Goal: Browse casually

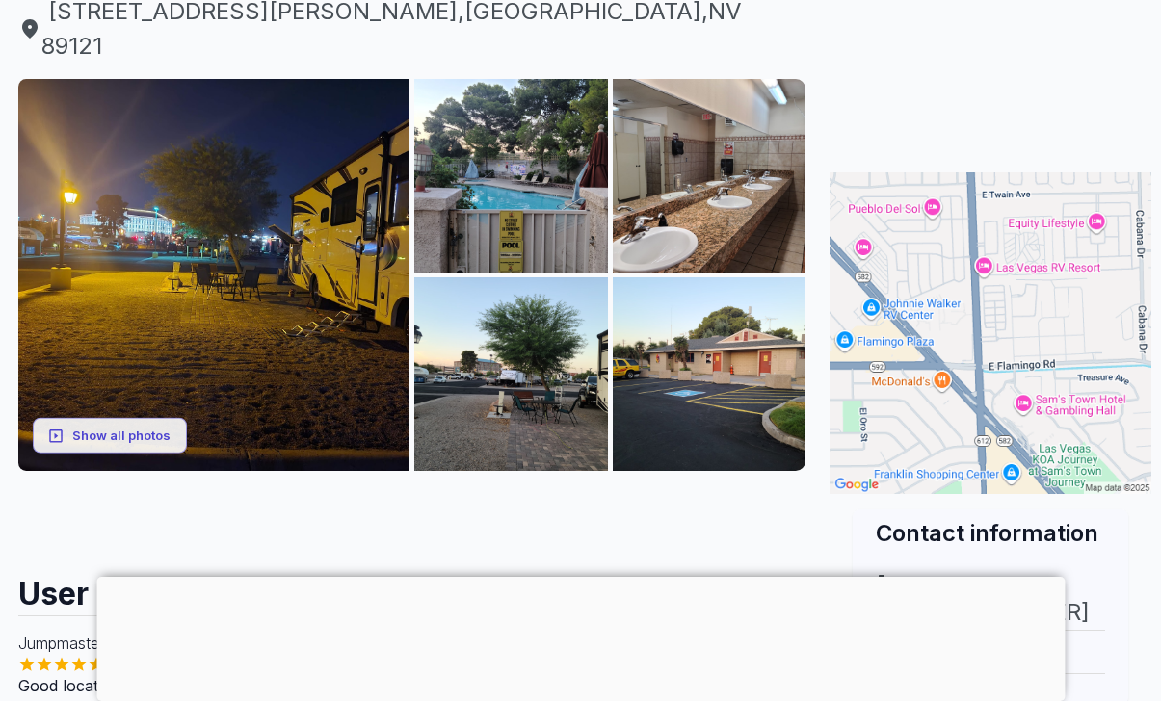
scroll to position [254, 0]
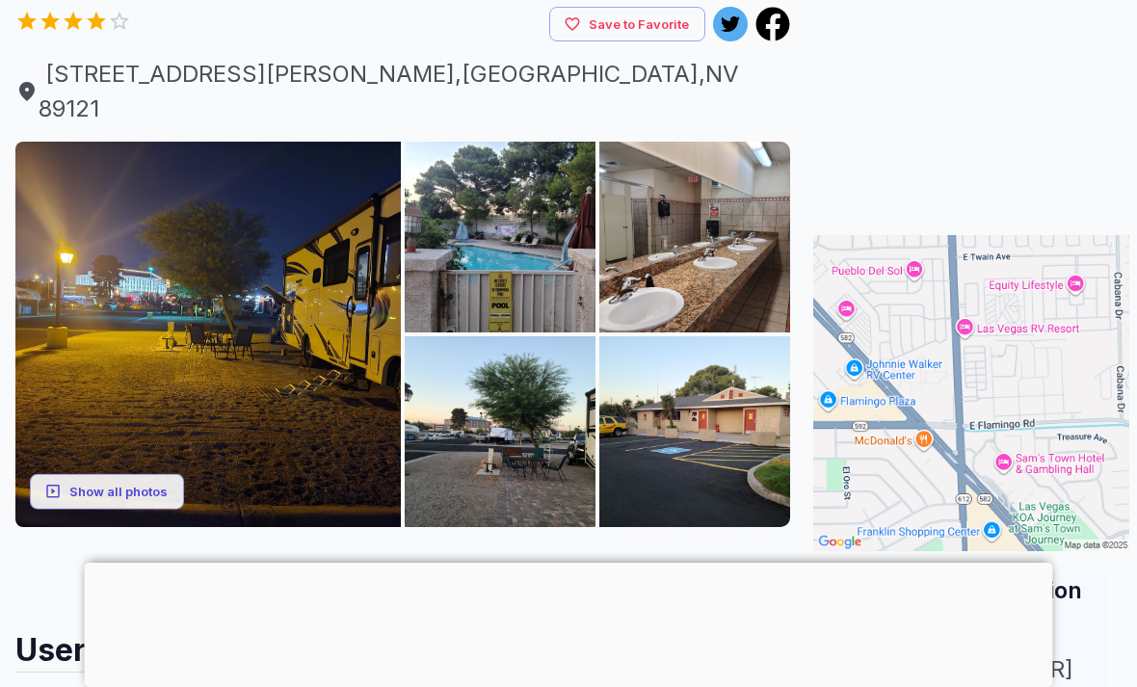
scroll to position [196, 0]
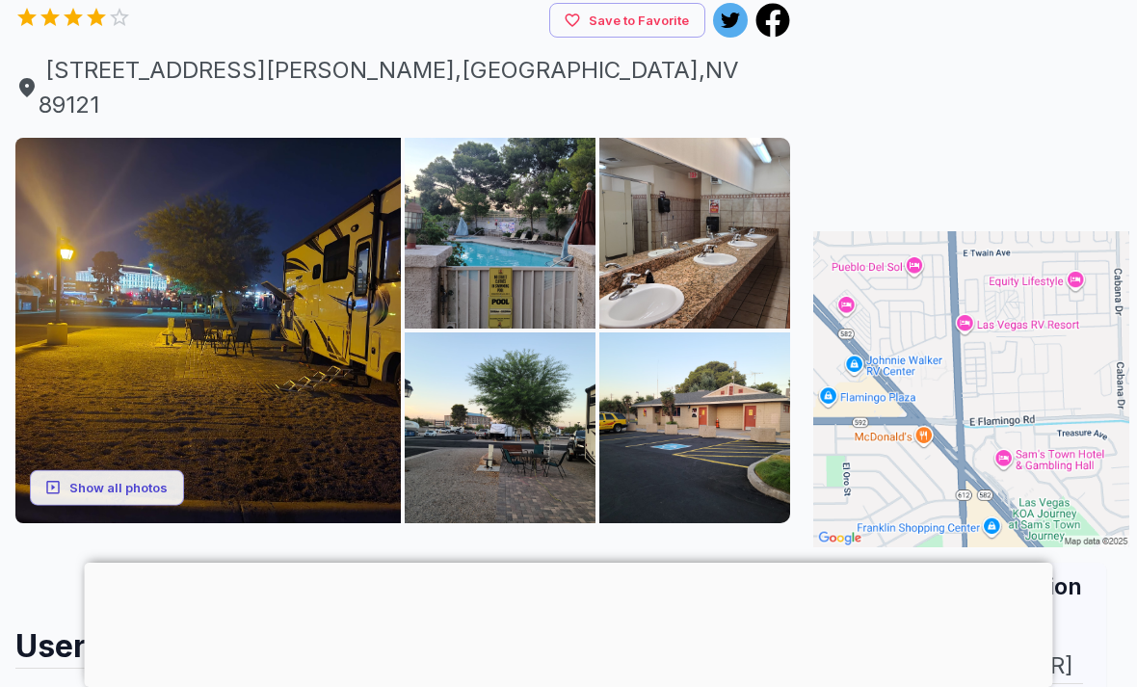
click at [144, 470] on button "Show all photos" at bounding box center [107, 488] width 154 height 36
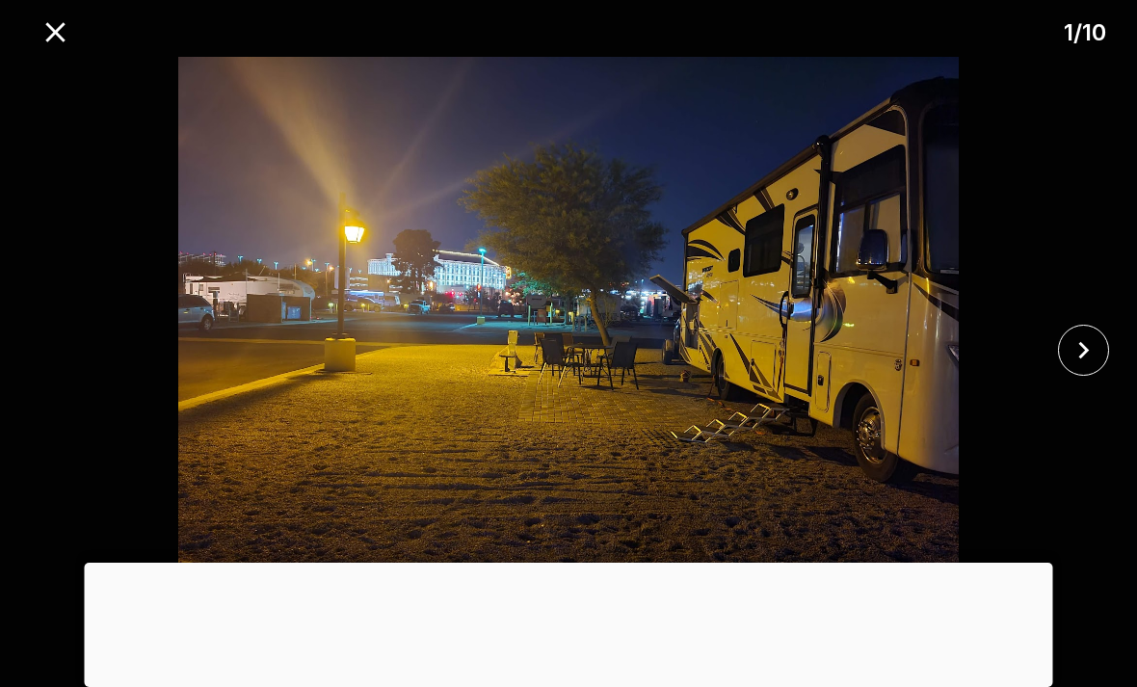
click at [1083, 350] on icon "close" at bounding box center [1084, 350] width 34 height 34
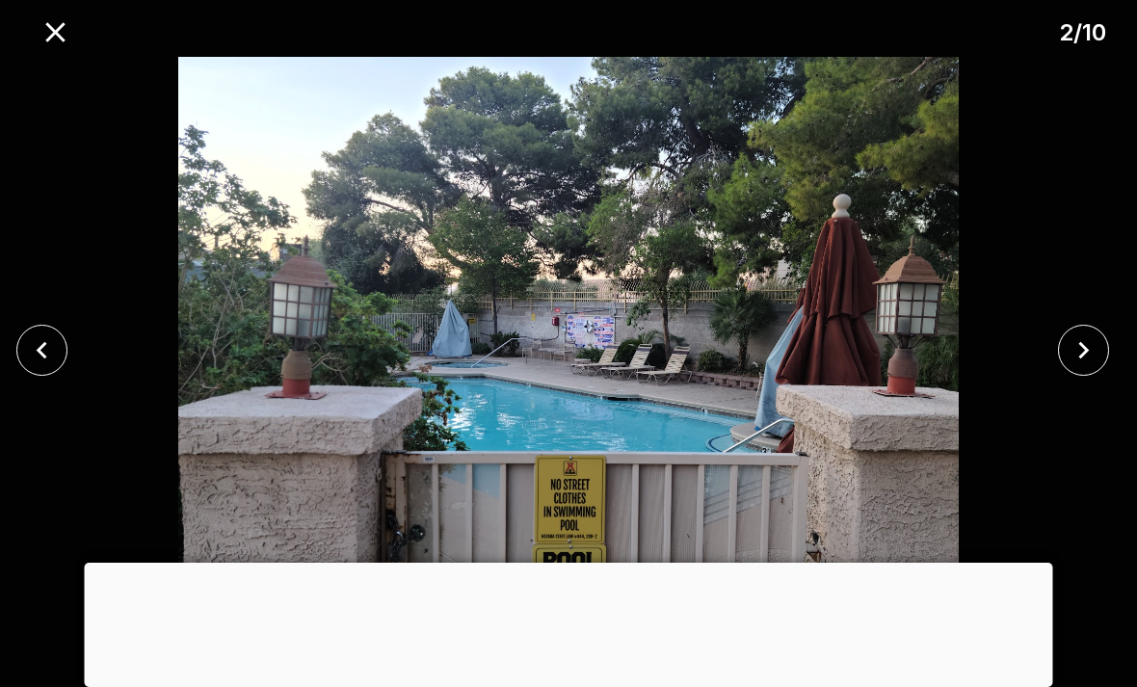
scroll to position [799, 0]
click at [1071, 355] on icon "close" at bounding box center [1084, 350] width 34 height 34
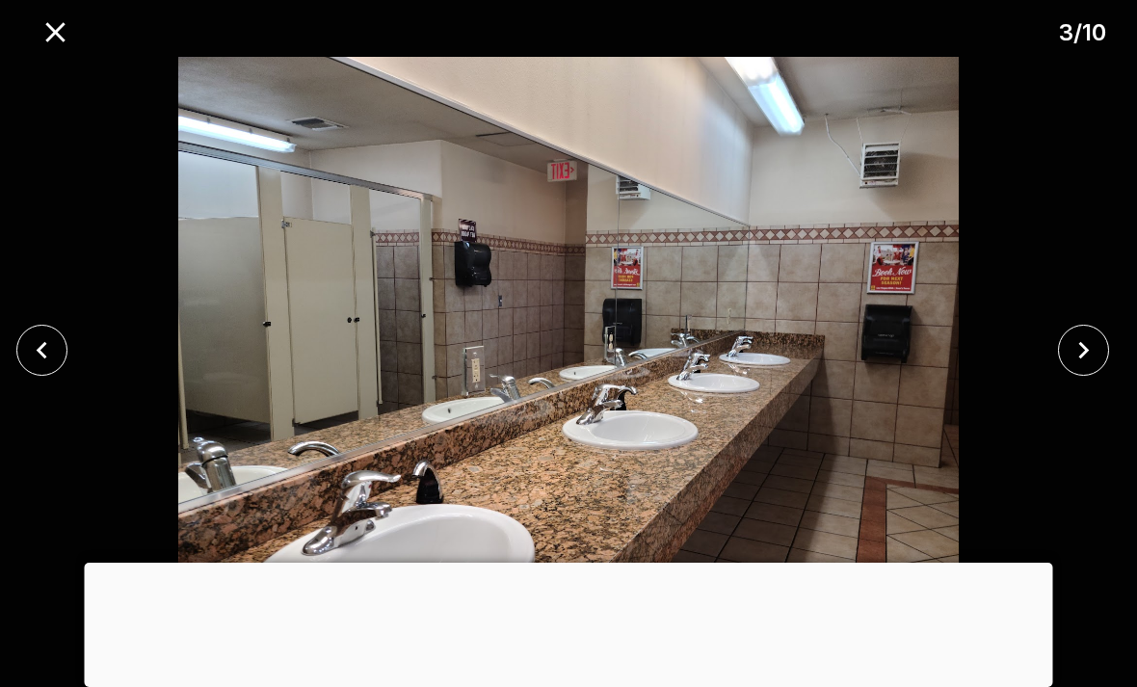
click at [1073, 350] on icon "close" at bounding box center [1084, 350] width 34 height 34
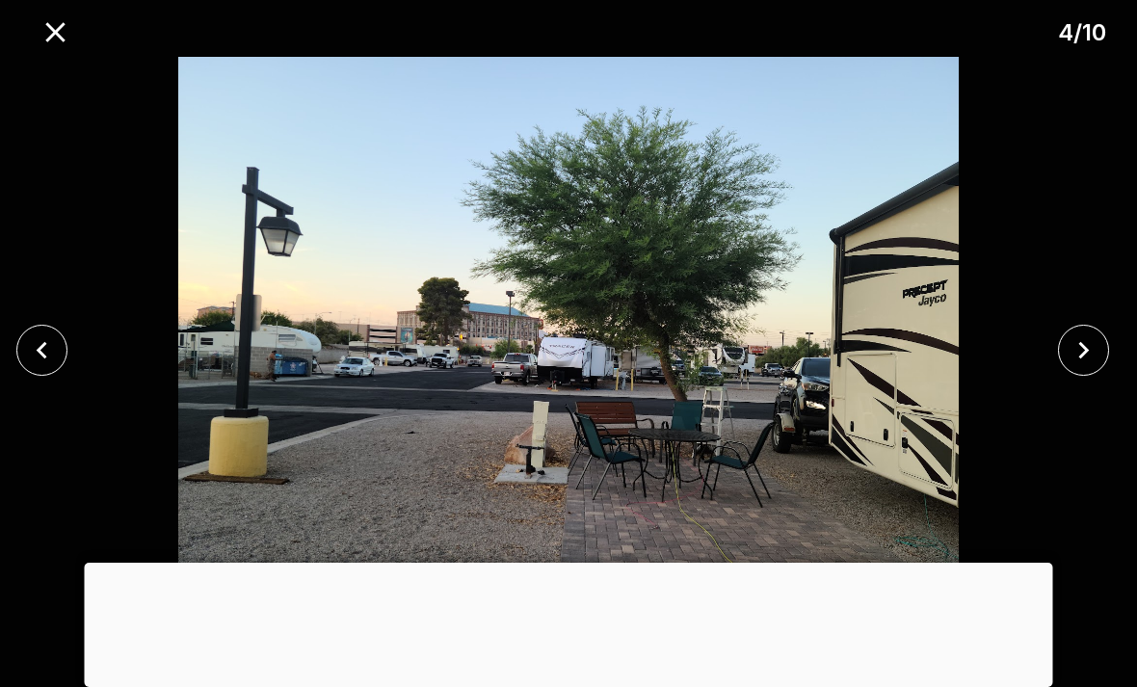
click at [1081, 347] on icon "close" at bounding box center [1084, 350] width 34 height 34
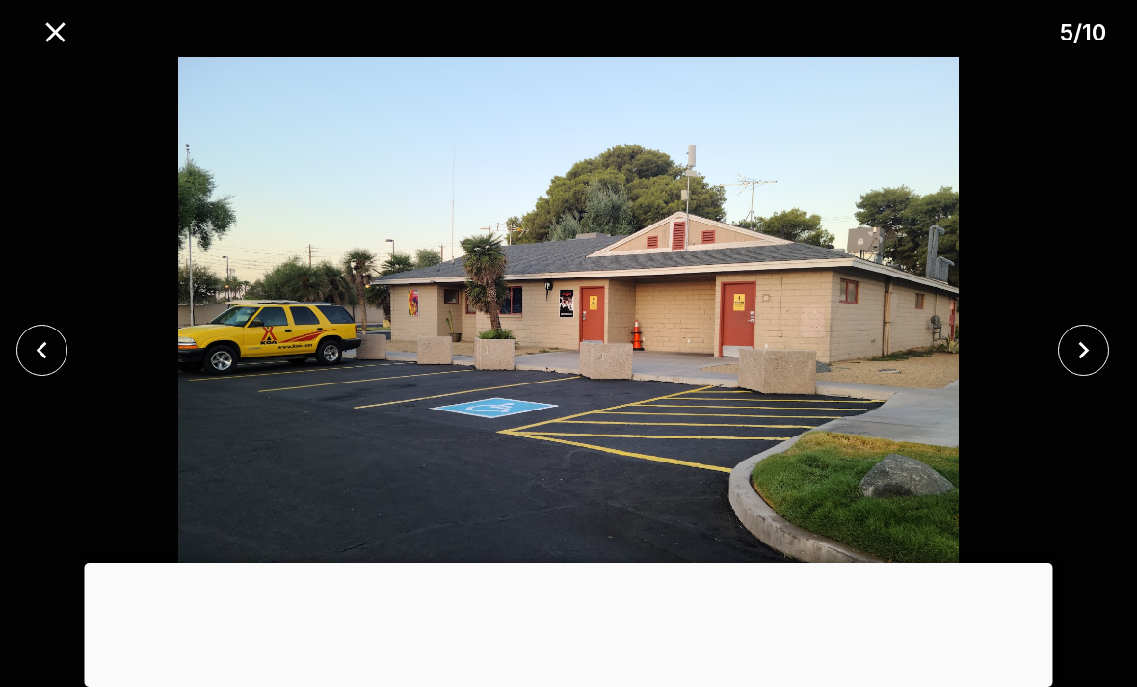
click at [1078, 344] on icon "close" at bounding box center [1084, 350] width 34 height 34
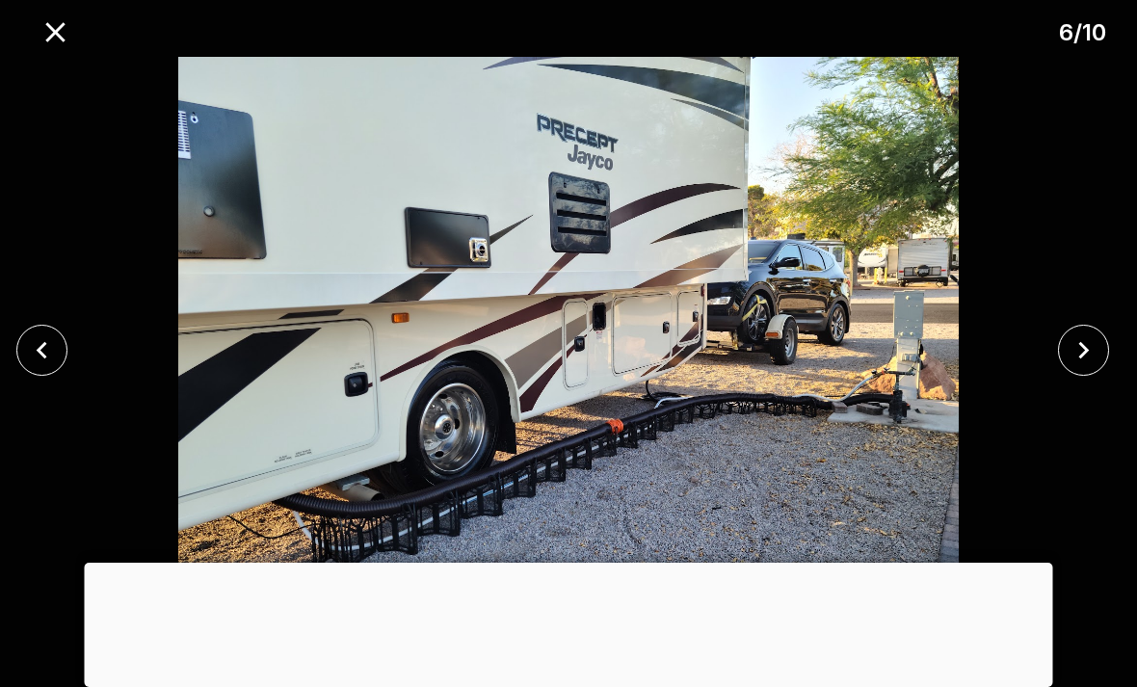
click at [1078, 346] on icon "close" at bounding box center [1084, 350] width 34 height 34
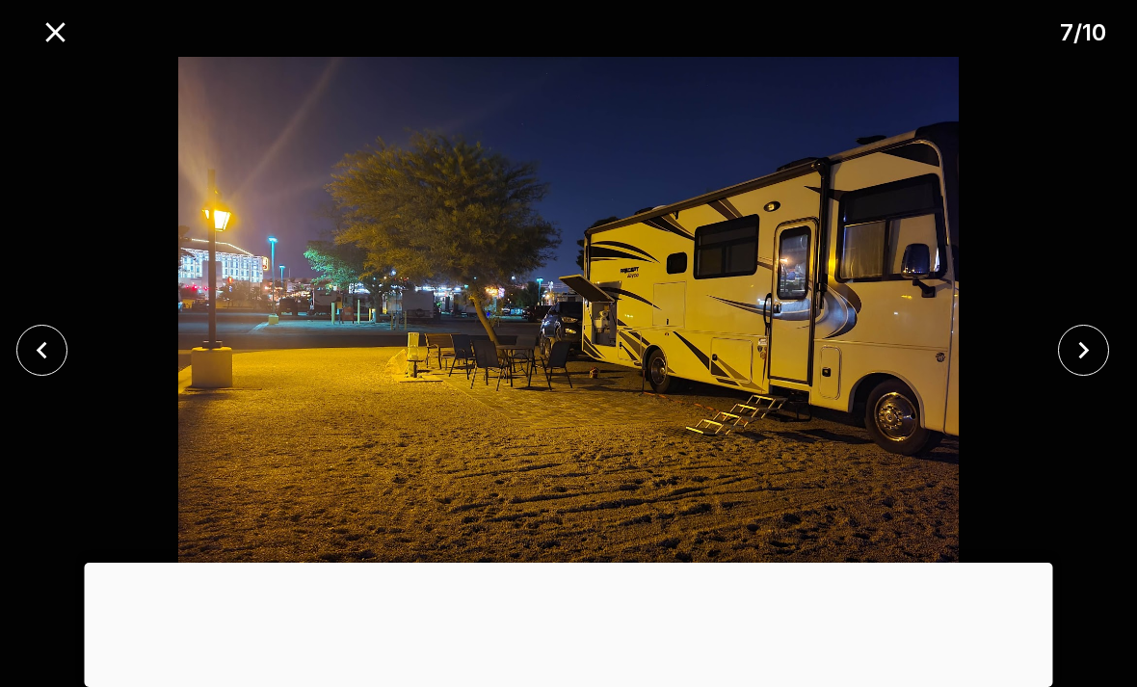
click at [1085, 349] on icon "close" at bounding box center [1084, 349] width 11 height 17
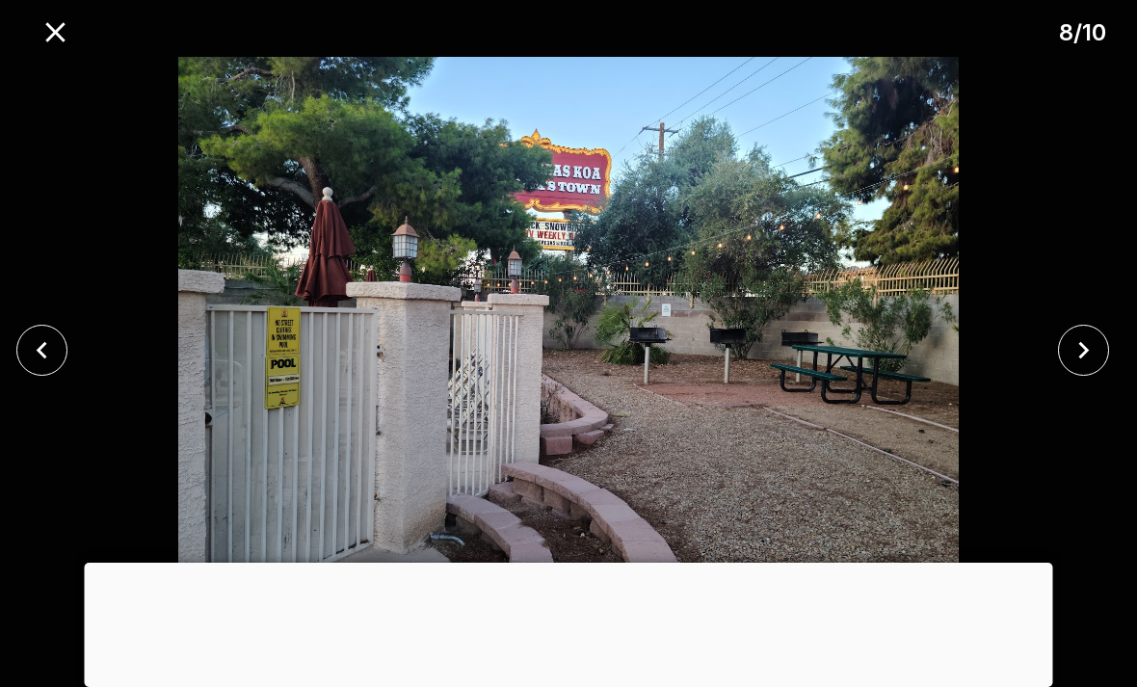
click at [1085, 342] on icon "close" at bounding box center [1084, 350] width 34 height 34
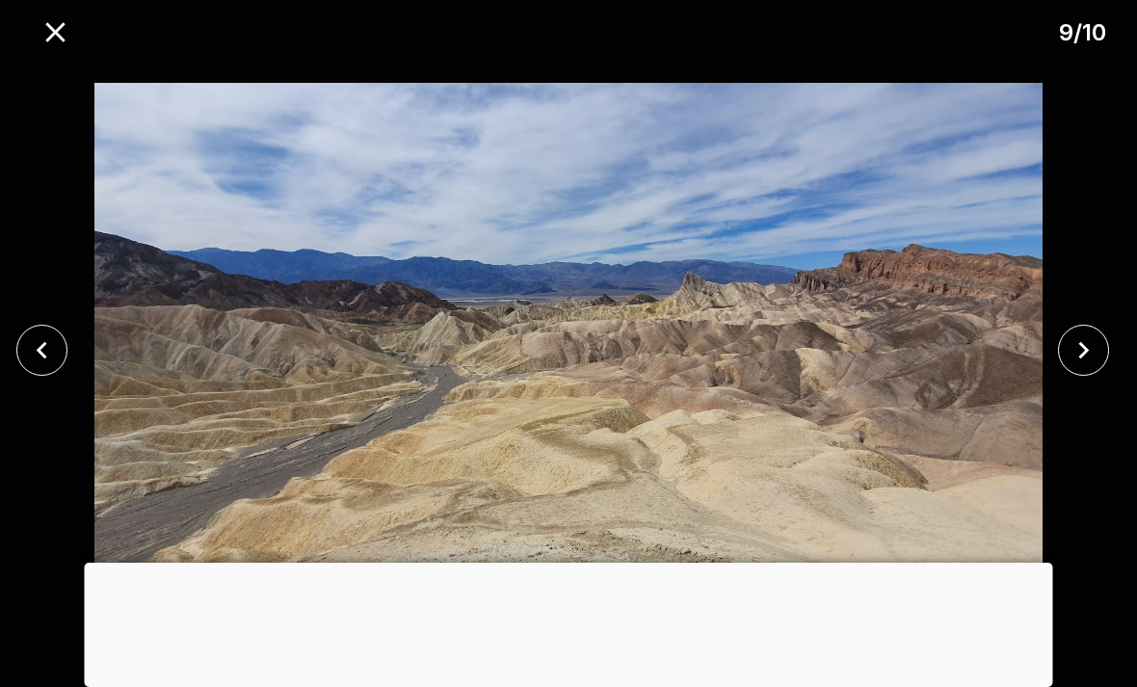
click at [1081, 352] on icon "close" at bounding box center [1084, 350] width 34 height 34
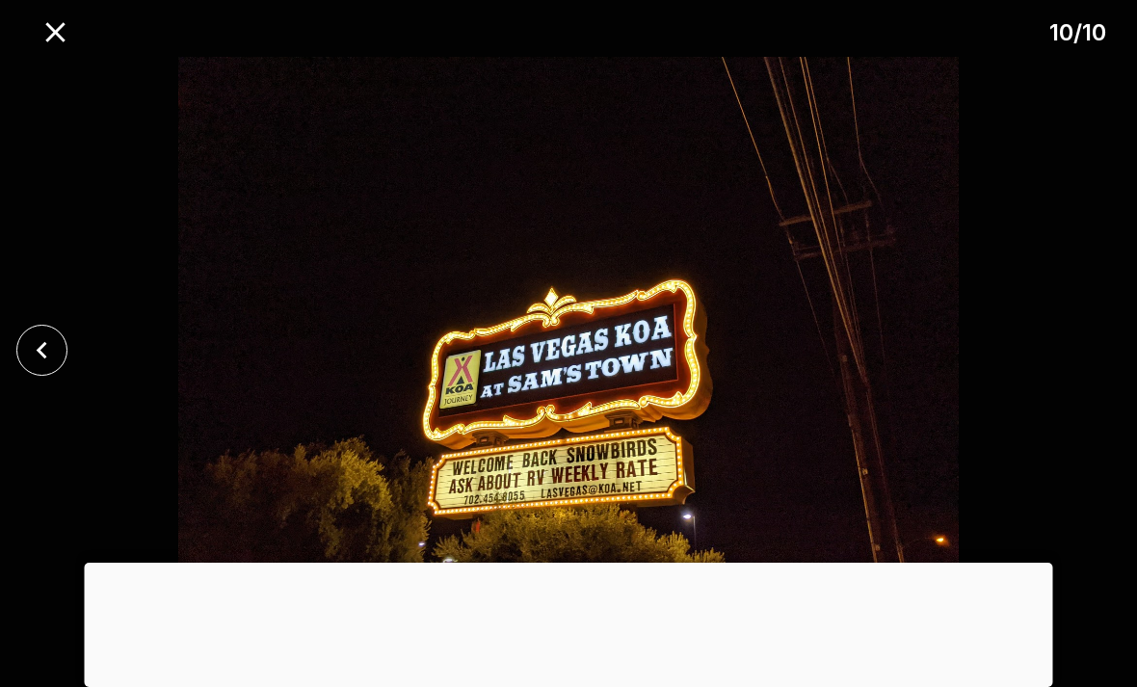
click at [74, 40] on button "close" at bounding box center [55, 32] width 49 height 49
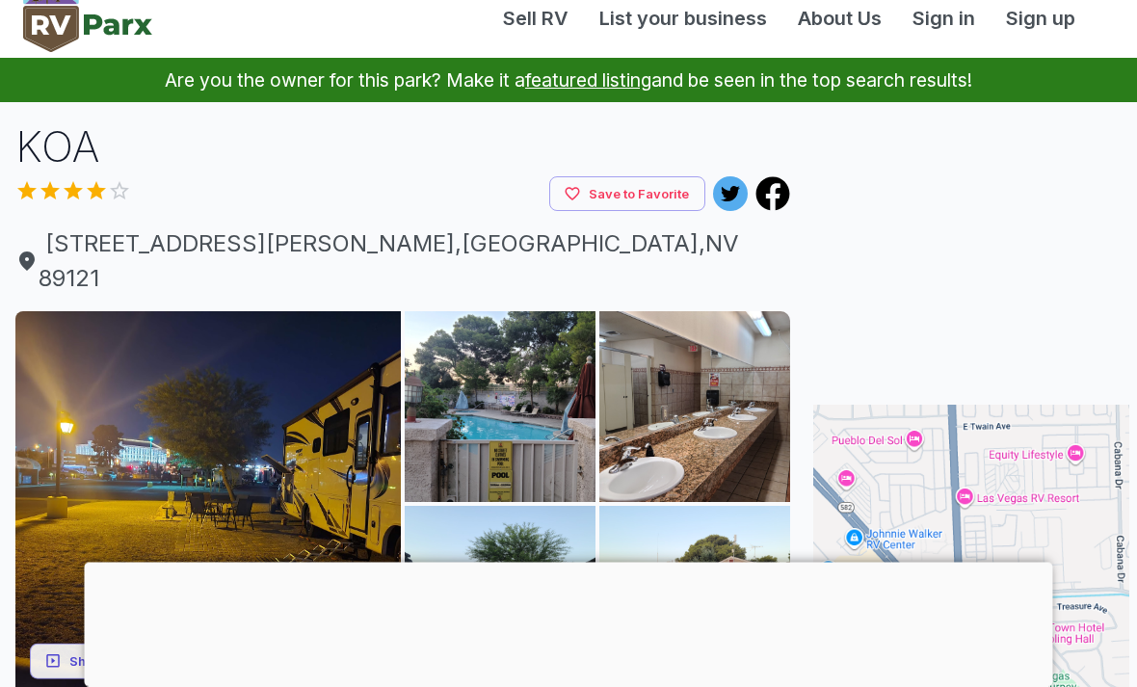
scroll to position [0, 0]
